Goal: Transaction & Acquisition: Purchase product/service

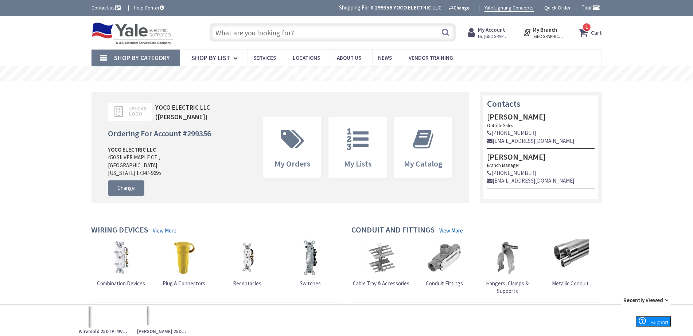
click at [268, 38] on input "text" at bounding box center [333, 32] width 246 height 18
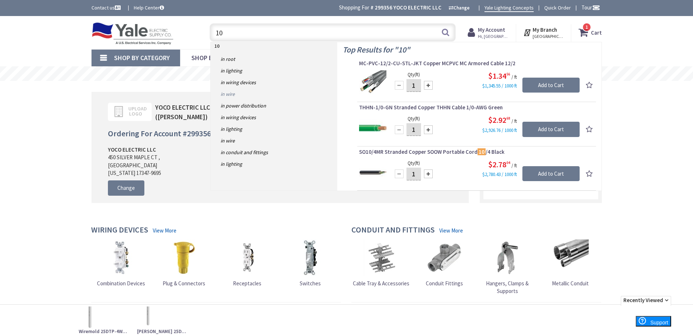
type input "10"
click at [226, 94] on link "in Wire" at bounding box center [274, 94] width 126 height 12
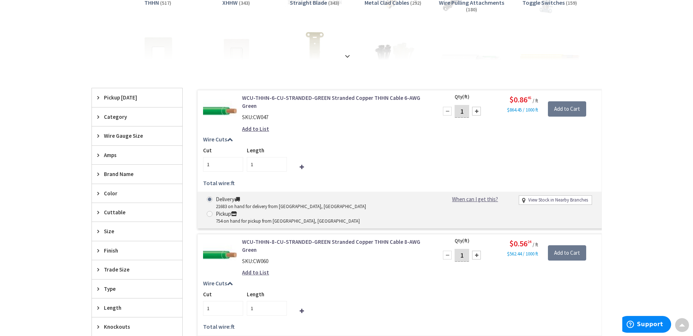
scroll to position [274, 0]
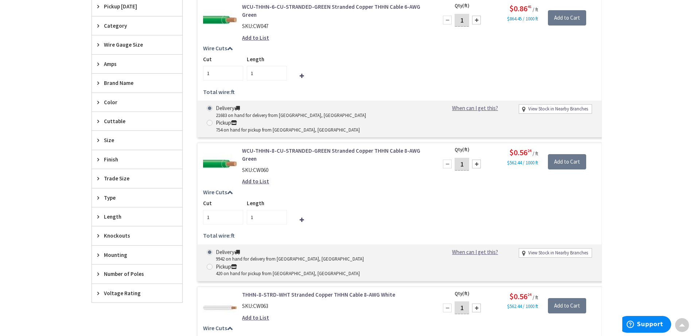
click at [462, 158] on input "1" at bounding box center [462, 164] width 15 height 13
type input "12001"
click at [560, 154] on input "Add to Cart" at bounding box center [567, 161] width 38 height 15
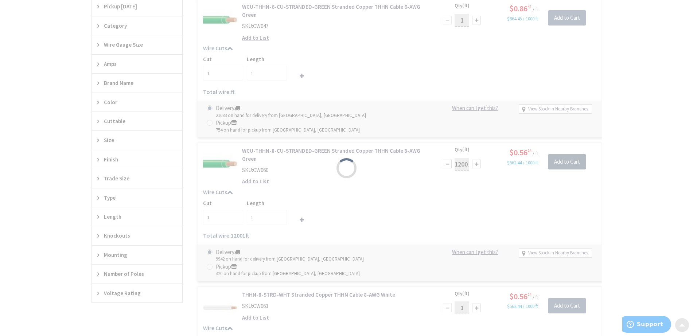
type input "12001"
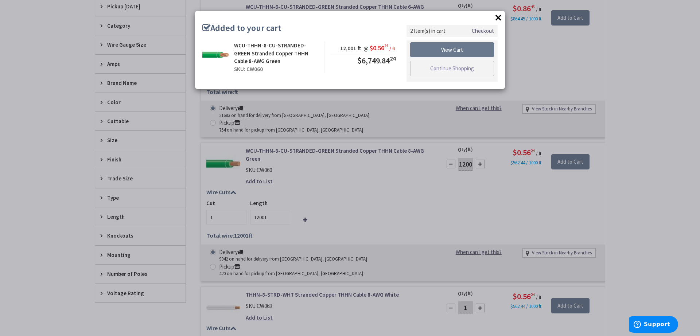
click at [497, 19] on button "×" at bounding box center [498, 17] width 11 height 11
